Goal: Find specific page/section: Find specific page/section

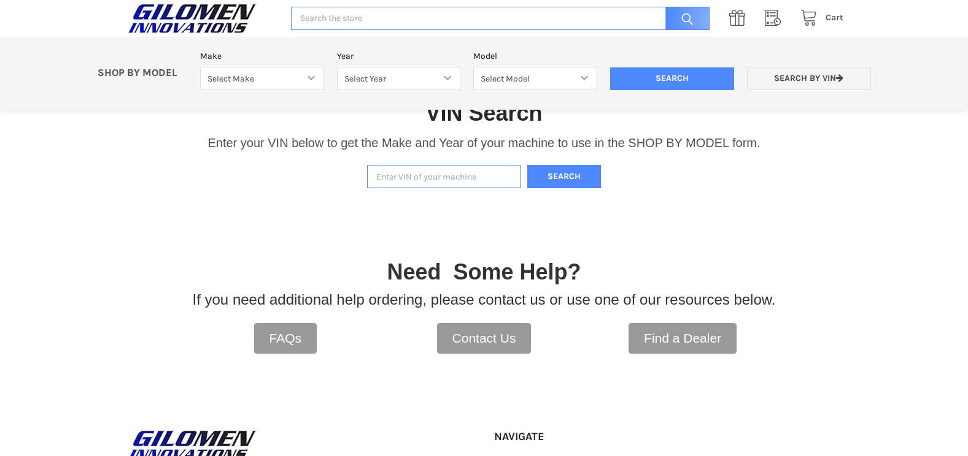
click at [378, 180] on input "Enter VIN of your machine" at bounding box center [443, 177] width 153 height 24
click at [555, 172] on button "Search" at bounding box center [564, 177] width 74 height 24
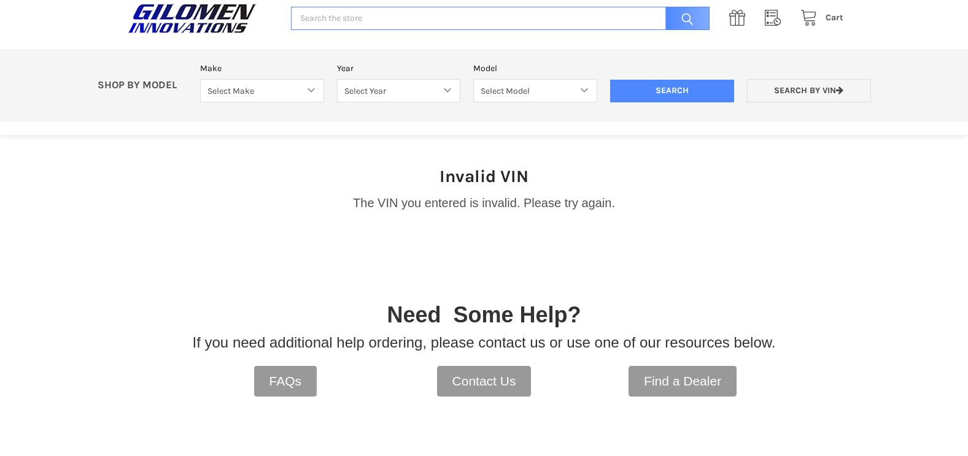
scroll to position [382, 0]
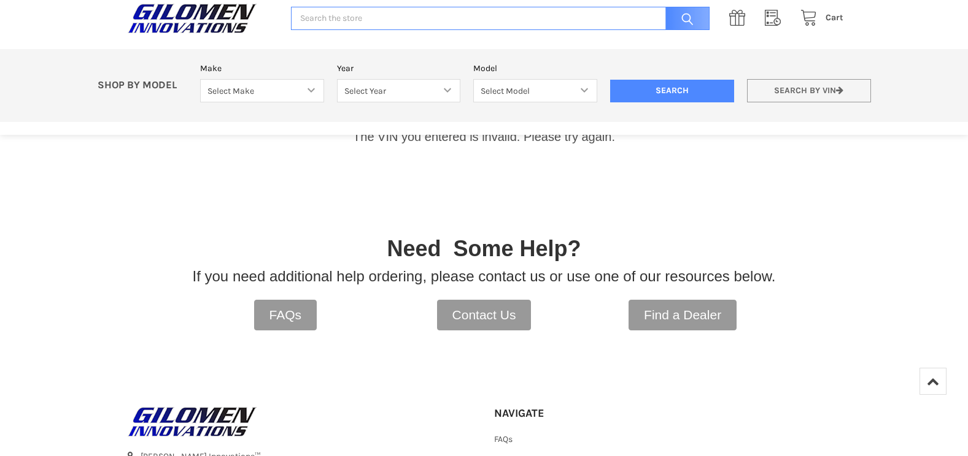
click at [790, 89] on link "Search by VIN" at bounding box center [809, 91] width 124 height 24
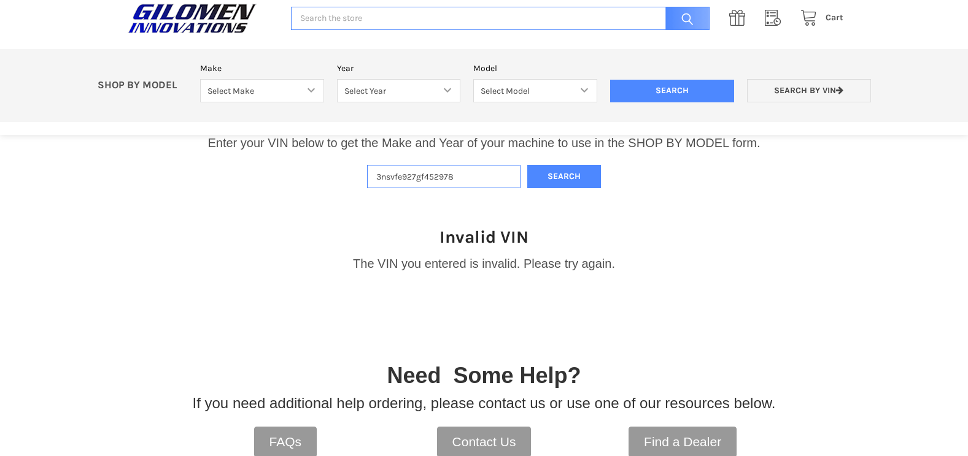
click at [469, 177] on input "3nsvfe927gf452978" at bounding box center [443, 177] width 153 height 24
type input "3"
type input "[US_VEHICLE_IDENTIFICATION_NUMBER]"
click at [565, 175] on button "Search" at bounding box center [564, 177] width 74 height 24
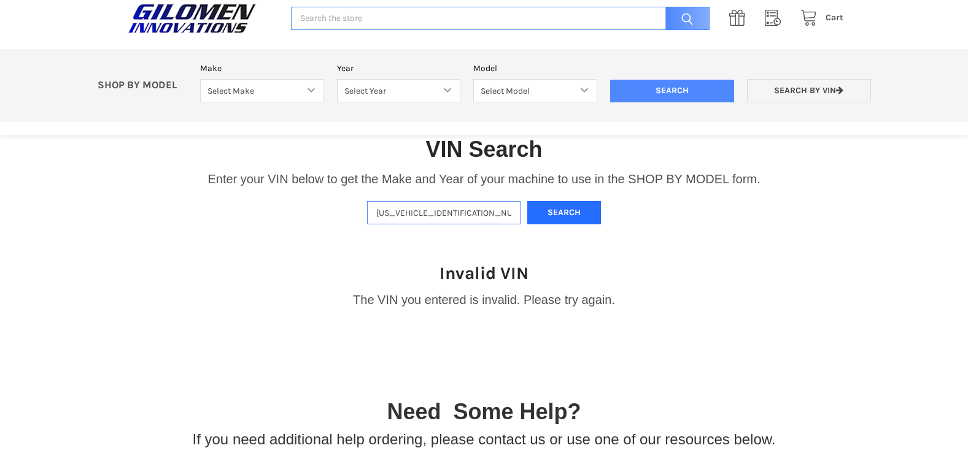
scroll to position [198, 0]
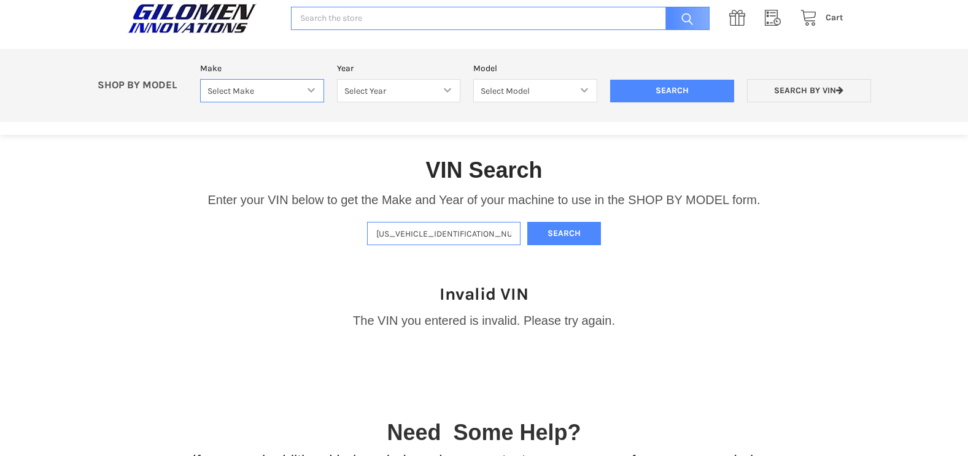
click at [306, 85] on select "Select Make Bobcat UTV Gravely UTV ACE 900 RANGER 570 Ranger 700 / 800 RANGER 9…" at bounding box center [262, 91] width 124 height 24
select select "358"
click at [200, 79] on select "Select Make Bobcat UTV Gravely UTV ACE 900 RANGER 570 Ranger 700 / 800 RANGER 9…" at bounding box center [262, 91] width 124 height 24
click at [430, 96] on select "Select Year [DATE] 2017 2018 2019 2020 2021 2022 2023 2024 2025 2026" at bounding box center [399, 91] width 124 height 24
select select "359"
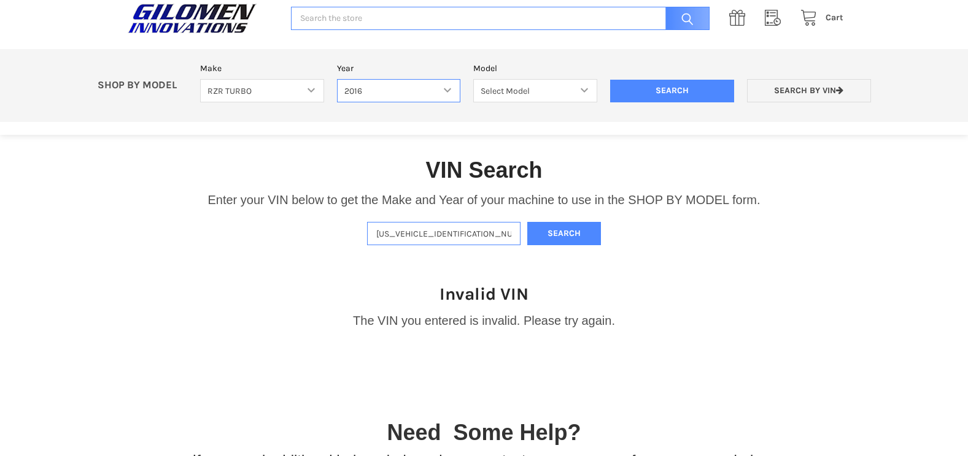
click at [337, 79] on select "Select Year [DATE] 2017 2018 2019 2020 2021 2022 2023 2024 2025 2026" at bounding box center [399, 91] width 124 height 24
click at [513, 98] on select "Select Model RZR XP Turbo RZR XP 4 Turbo" at bounding box center [535, 91] width 124 height 24
click at [527, 95] on select "Select Model RZR XP Turbo RZR XP 4 Turbo" at bounding box center [535, 91] width 124 height 24
select select "250"
click at [473, 79] on select "Select Model RZR XP Turbo RZR XP 4 Turbo" at bounding box center [535, 91] width 124 height 24
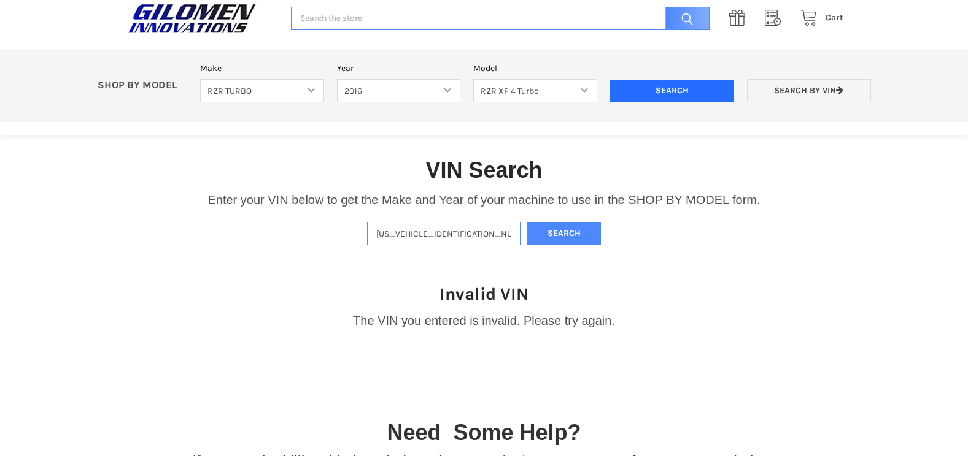
click at [651, 94] on input "Search" at bounding box center [672, 91] width 124 height 23
